Goal: Information Seeking & Learning: Understand process/instructions

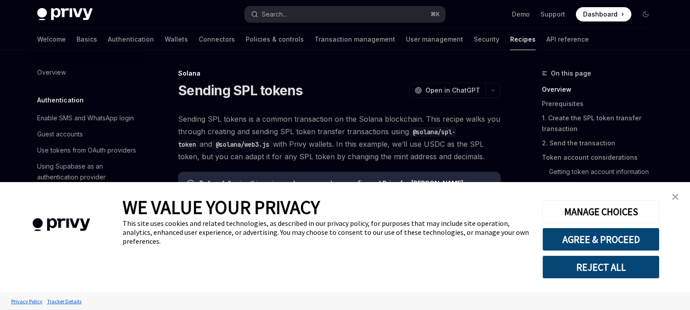
scroll to position [1412, 0]
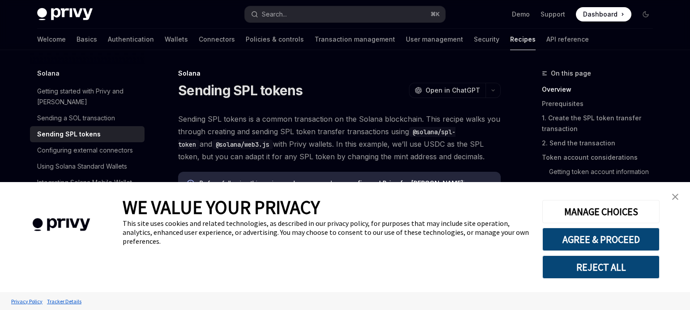
click at [678, 189] on link "close banner" at bounding box center [675, 197] width 18 height 18
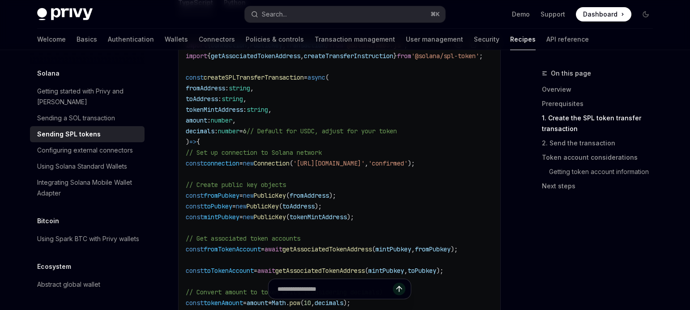
scroll to position [490, 0]
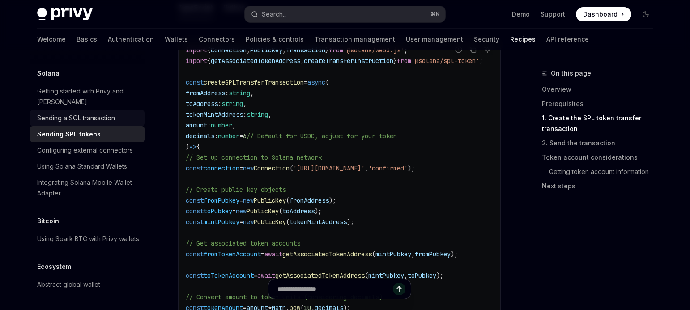
click at [109, 113] on div "Sending a SOL transaction" at bounding box center [76, 118] width 78 height 11
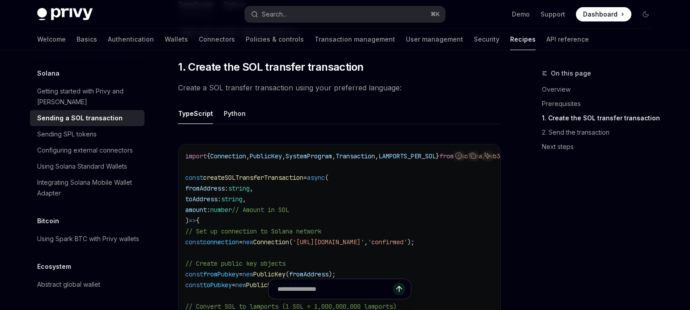
scroll to position [354, 0]
click at [93, 129] on div "Sending SPL tokens" at bounding box center [66, 134] width 59 height 11
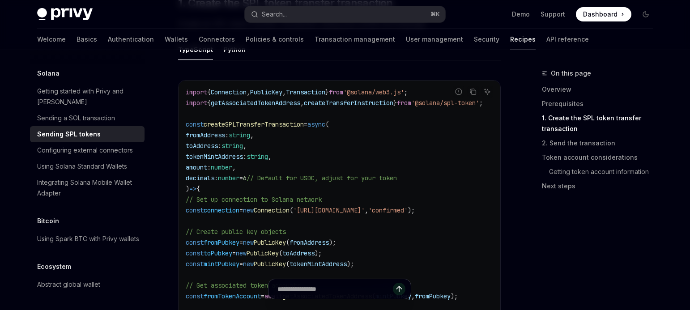
scroll to position [446, 0]
click at [130, 158] on link "Using Solana Standard Wallets" at bounding box center [87, 166] width 115 height 16
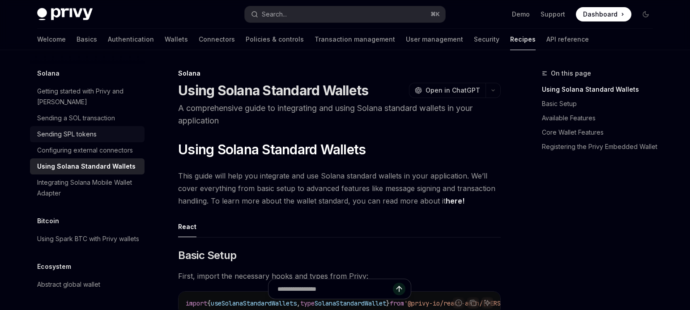
click at [70, 129] on div "Sending SPL tokens" at bounding box center [66, 134] width 59 height 11
type textarea "*"
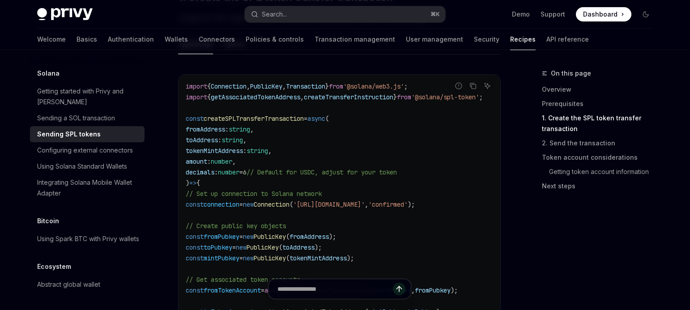
scroll to position [452, 0]
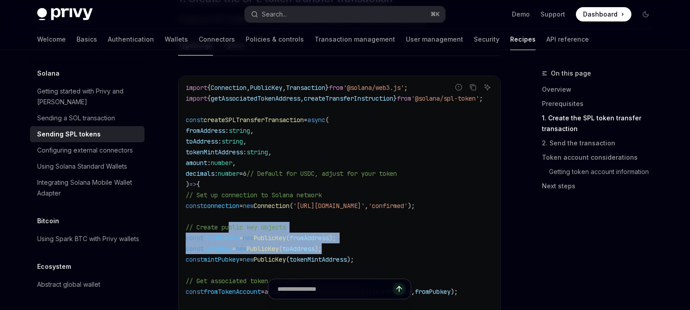
drag, startPoint x: 365, startPoint y: 244, endPoint x: 233, endPoint y: 220, distance: 135.1
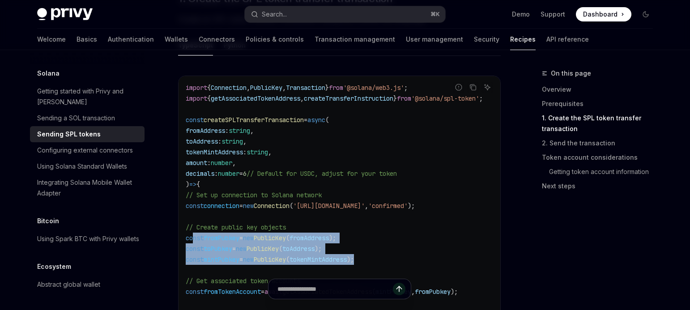
drag, startPoint x: 403, startPoint y: 255, endPoint x: 194, endPoint y: 232, distance: 210.6
copy code "const fromPubkey = new PublicKey ( fromAddress ); const toPubkey = new PublicKe…"
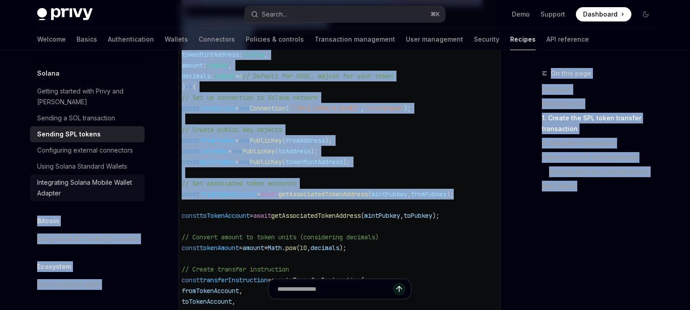
scroll to position [0, 0]
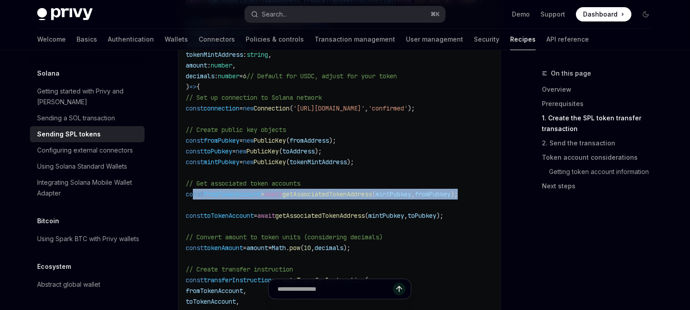
drag, startPoint x: 466, startPoint y: 186, endPoint x: 192, endPoint y: 189, distance: 273.3
click at [192, 189] on code "import { Connection , PublicKey , Transaction } from '@solana/web3.js' ; import…" at bounding box center [345, 221] width 318 height 472
copy span "const fromTokenAccount = await getAssociatedTokenAddress ( mintPubkey , fromPub…"
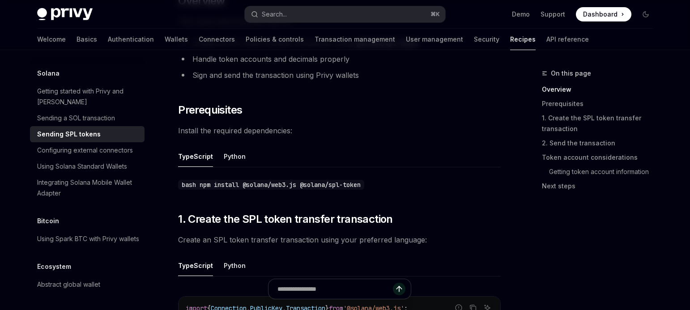
scroll to position [231, 0]
